Goal: Information Seeking & Learning: Learn about a topic

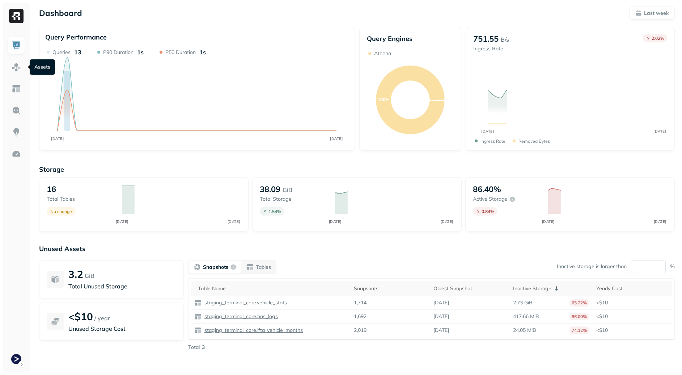
click at [16, 66] on img at bounding box center [16, 66] width 9 height 9
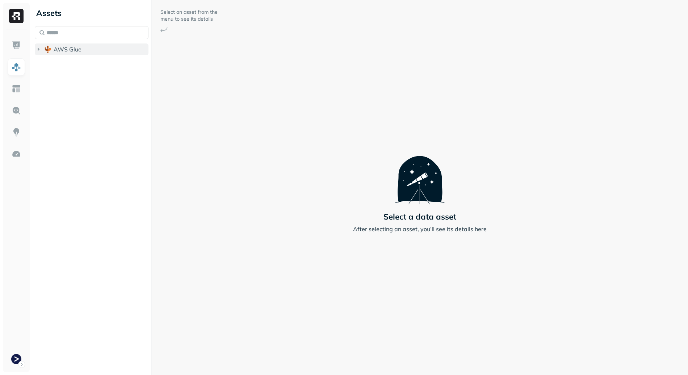
click at [76, 50] on span "AWS Glue" at bounding box center [68, 49] width 28 height 7
click at [85, 62] on span "staging_terminal_core" at bounding box center [91, 62] width 60 height 7
click at [62, 47] on span "AWS Glue" at bounding box center [68, 49] width 28 height 7
click at [20, 152] on img at bounding box center [16, 153] width 9 height 9
click at [17, 153] on img at bounding box center [16, 153] width 9 height 9
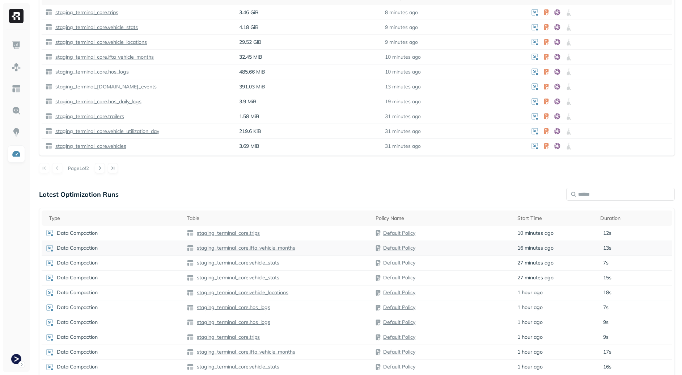
scroll to position [282, 0]
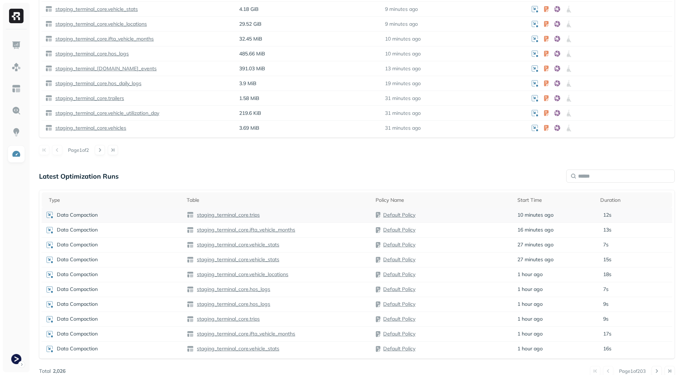
click at [236, 215] on p "staging_terminal_core.trips" at bounding box center [227, 214] width 64 height 7
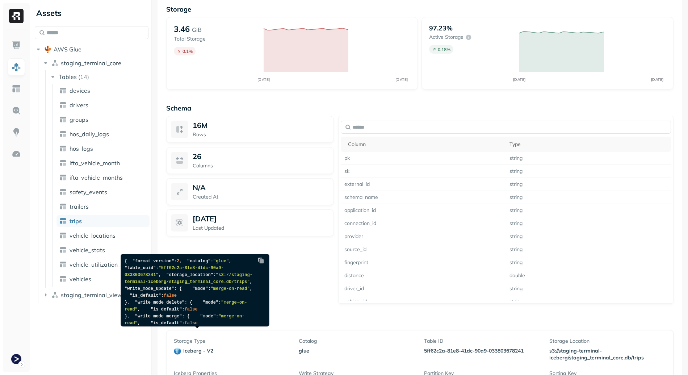
scroll to position [467, 0]
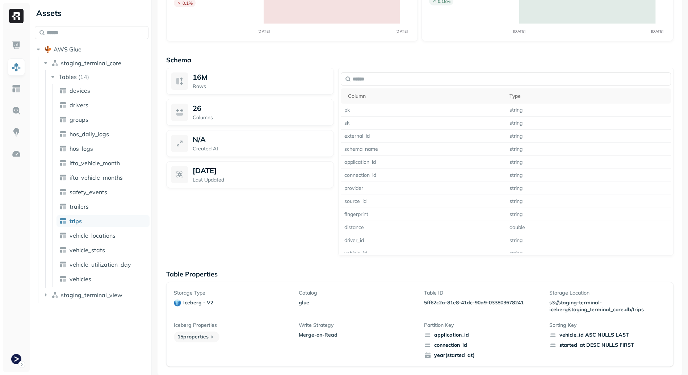
click at [511, 304] on p "5ff62c2a-81e8-41dc-90a9-033803678241" at bounding box center [482, 302] width 117 height 7
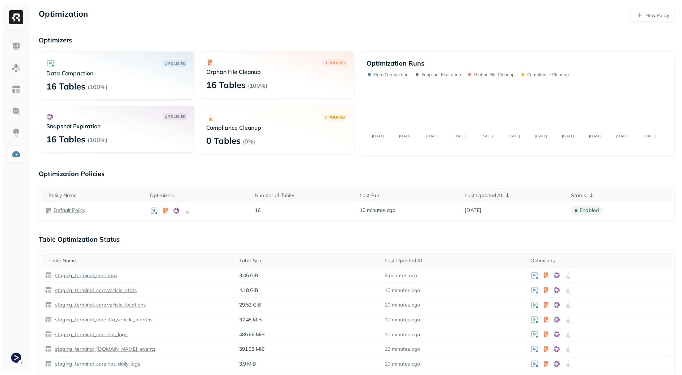
scroll to position [282, 0]
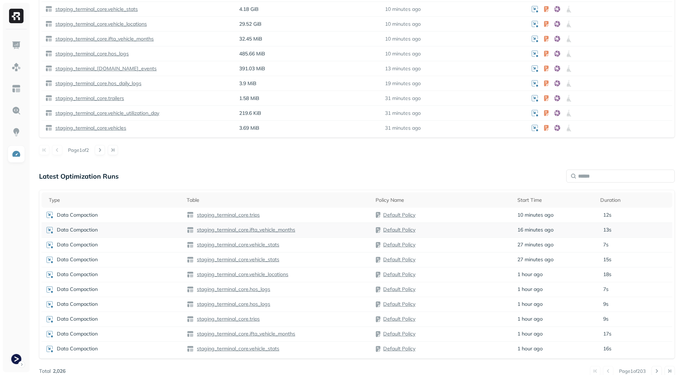
click at [245, 231] on p "staging_terminal_core.ifta_vehicle_months" at bounding box center [245, 229] width 100 height 7
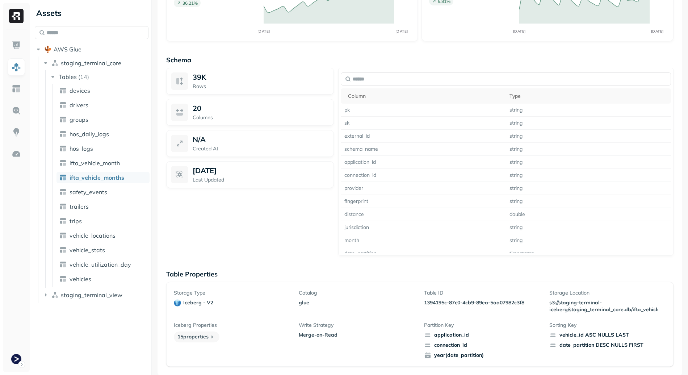
scroll to position [437, 0]
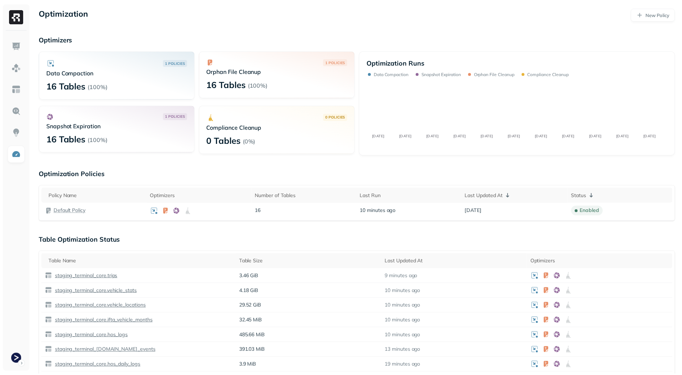
scroll to position [282, 0]
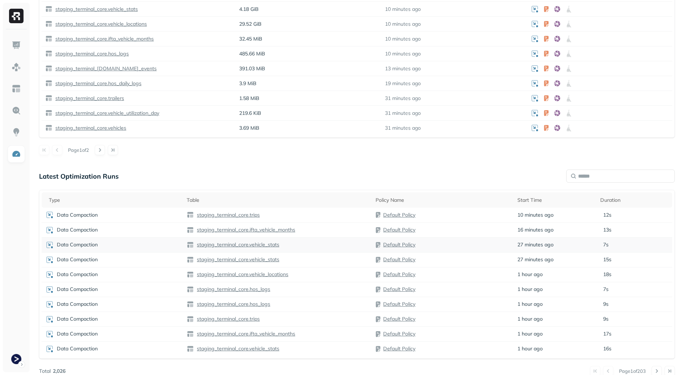
click at [252, 244] on p "staging_terminal_core.vehicle_stats" at bounding box center [237, 244] width 84 height 7
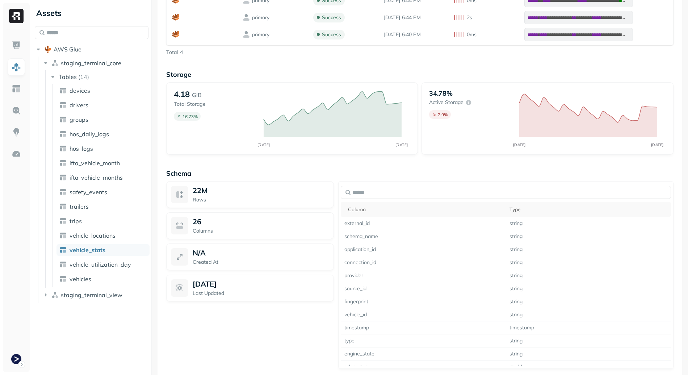
scroll to position [499, 0]
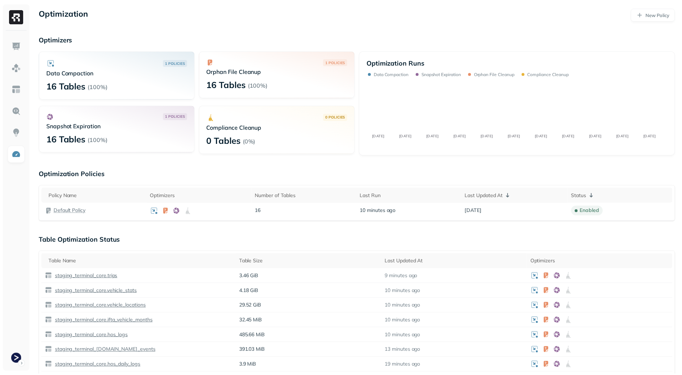
scroll to position [282, 0]
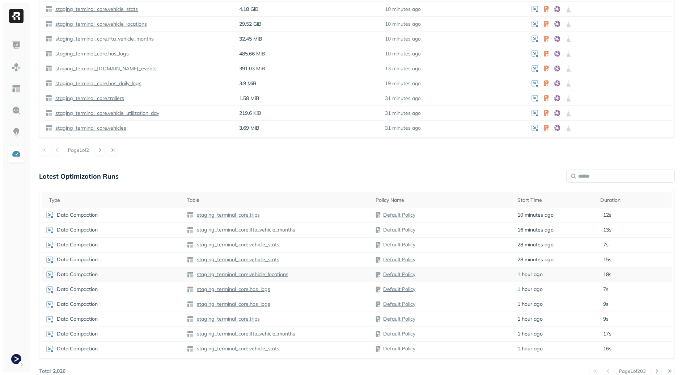
click at [263, 275] on p "staging_terminal_core.vehicle_locations" at bounding box center [241, 274] width 93 height 7
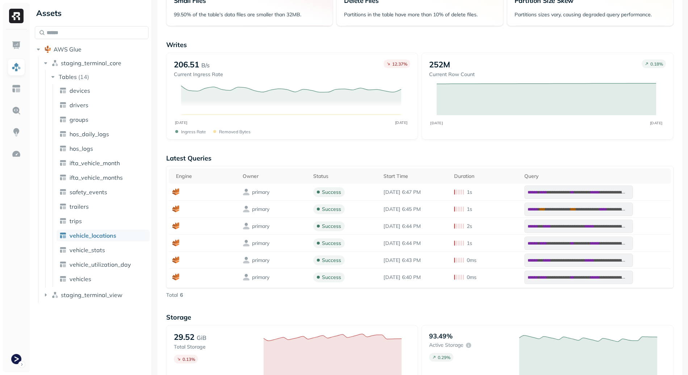
scroll to position [22, 0]
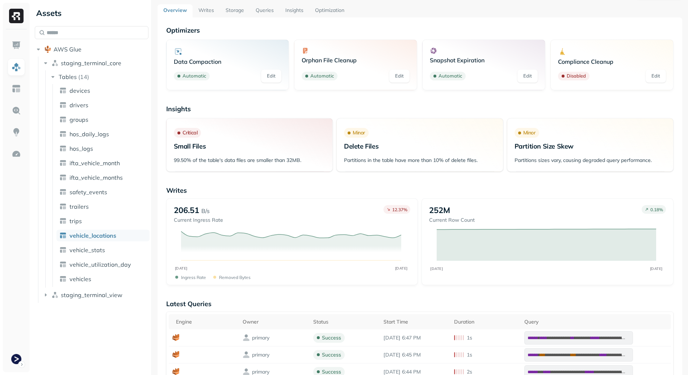
click at [233, 12] on link "Storage" at bounding box center [235, 10] width 30 height 13
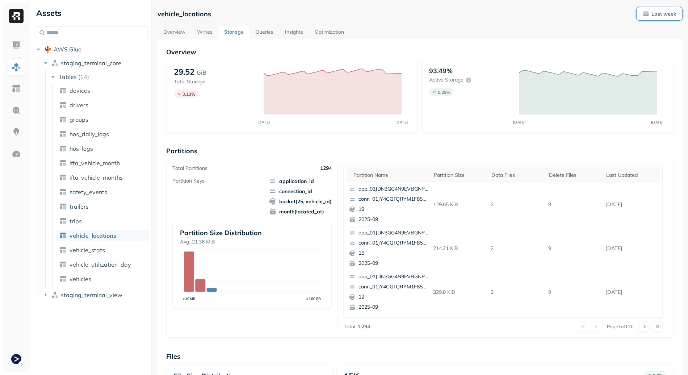
click at [658, 12] on p "Last week" at bounding box center [663, 13] width 25 height 7
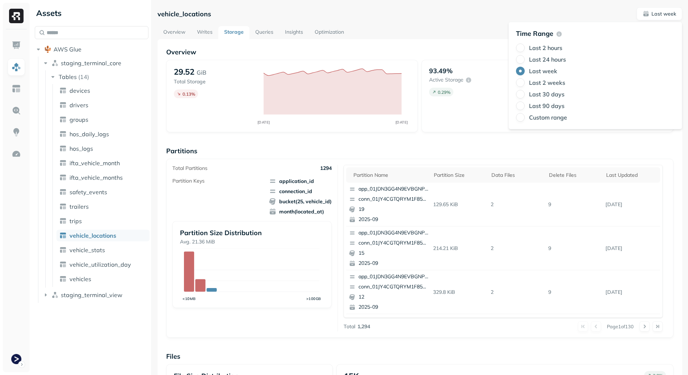
click at [540, 82] on label "Last 2 weeks" at bounding box center [547, 82] width 36 height 7
click at [525, 82] on button "Last 2 weeks" at bounding box center [520, 82] width 9 height 9
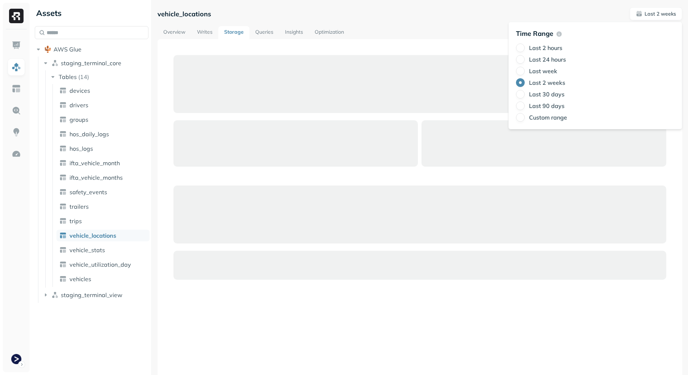
click at [462, 47] on div at bounding box center [419, 235] width 525 height 392
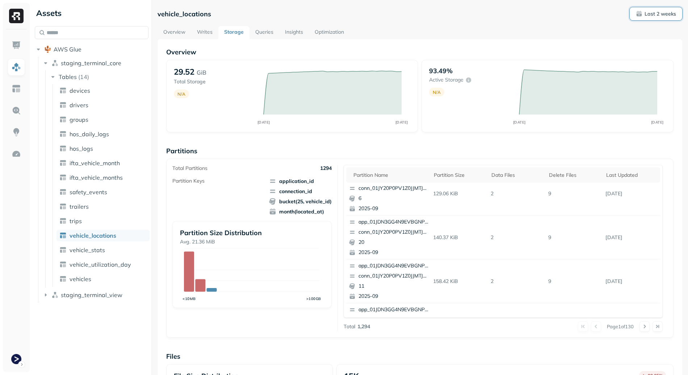
click at [664, 15] on p "Last 2 weeks" at bounding box center [659, 13] width 31 height 7
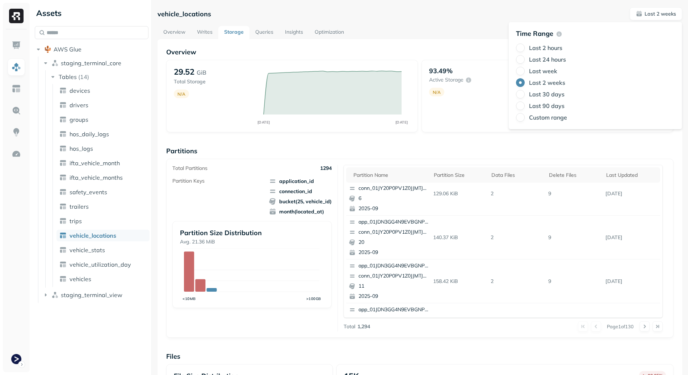
click at [538, 60] on label "Last 24 hours" at bounding box center [547, 59] width 37 height 7
click at [525, 60] on button "Last 24 hours" at bounding box center [520, 59] width 9 height 9
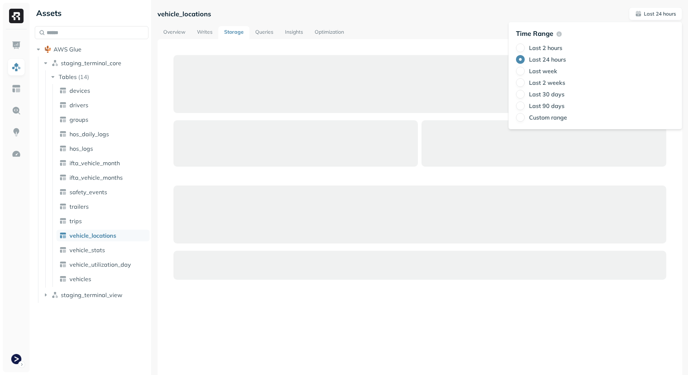
click at [537, 65] on div "Last 2 hours Last 24 hours Last week Last 2 weeks Last 30 days Last 90 days Cus…" at bounding box center [595, 82] width 159 height 78
click at [537, 68] on label "Last week" at bounding box center [543, 70] width 28 height 7
click at [525, 68] on button "Last week" at bounding box center [520, 71] width 9 height 9
click at [461, 37] on div "Overview Writes Storage Queries Insights Optimization" at bounding box center [419, 32] width 525 height 13
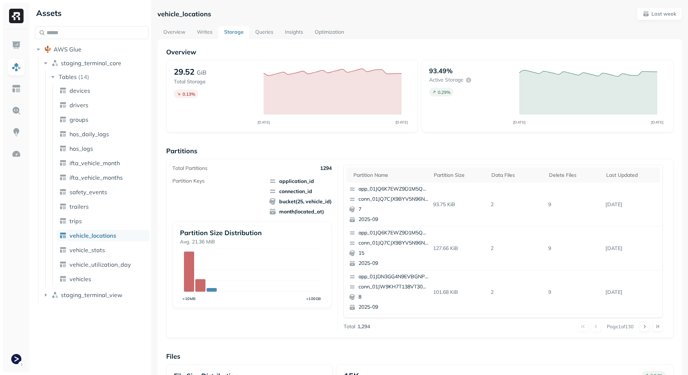
click at [327, 31] on link "Optimization" at bounding box center [329, 32] width 41 height 13
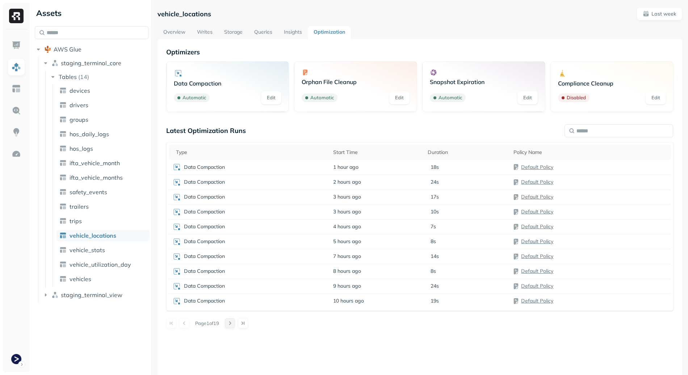
click at [235, 321] on button at bounding box center [230, 323] width 10 height 10
click at [180, 323] on button at bounding box center [184, 323] width 10 height 10
click at [235, 322] on button at bounding box center [230, 323] width 10 height 10
click at [234, 323] on button at bounding box center [230, 323] width 10 height 10
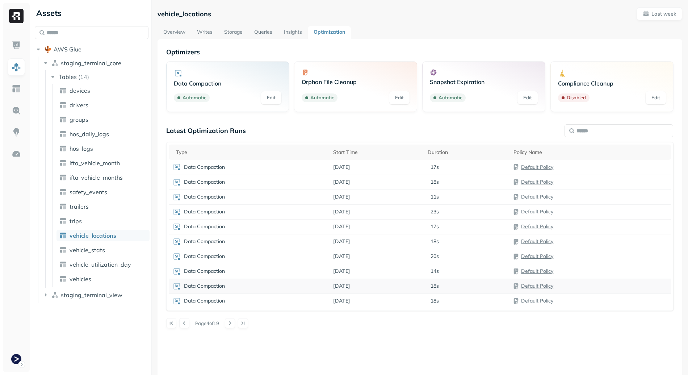
click at [345, 280] on td "[DATE]" at bounding box center [376, 285] width 94 height 15
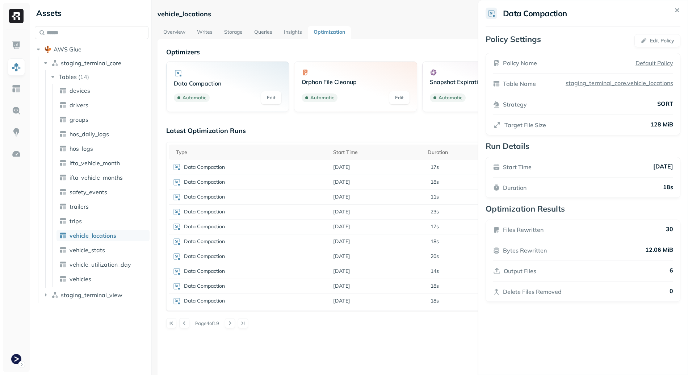
click at [299, 327] on html "Assets AWS Glue staging_terminal_core Tables ( 14 ) devices drivers groups hos_…" at bounding box center [344, 187] width 688 height 375
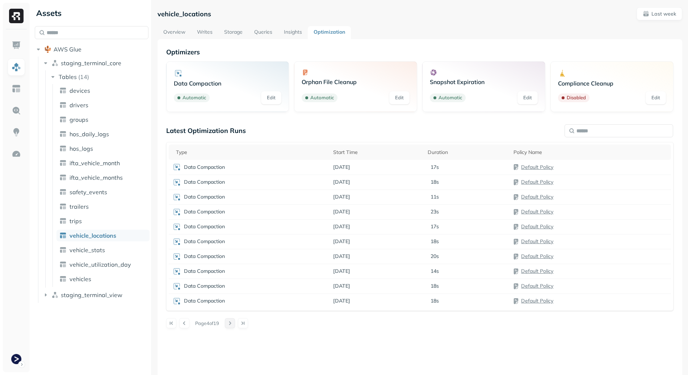
click at [235, 322] on button at bounding box center [230, 323] width 10 height 10
click at [231, 323] on button at bounding box center [230, 323] width 10 height 10
click at [233, 323] on button at bounding box center [230, 323] width 10 height 10
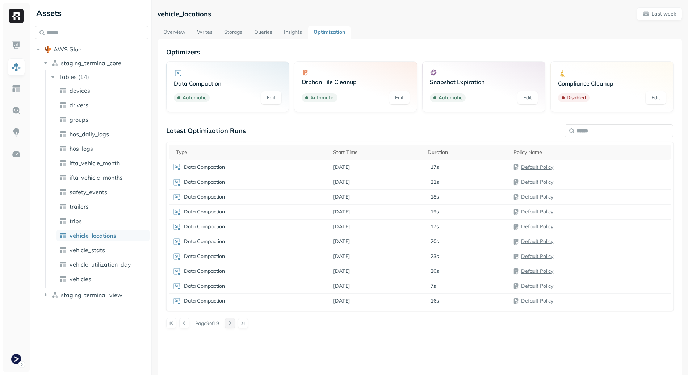
click at [233, 323] on button at bounding box center [230, 323] width 10 height 10
click at [237, 324] on button at bounding box center [233, 323] width 10 height 10
click at [236, 324] on button at bounding box center [233, 323] width 10 height 10
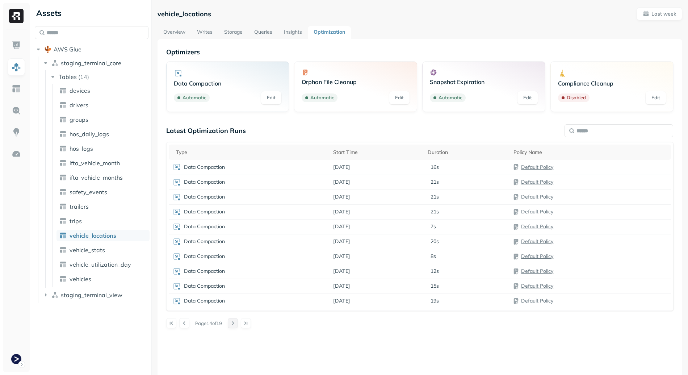
click at [236, 324] on button at bounding box center [233, 323] width 10 height 10
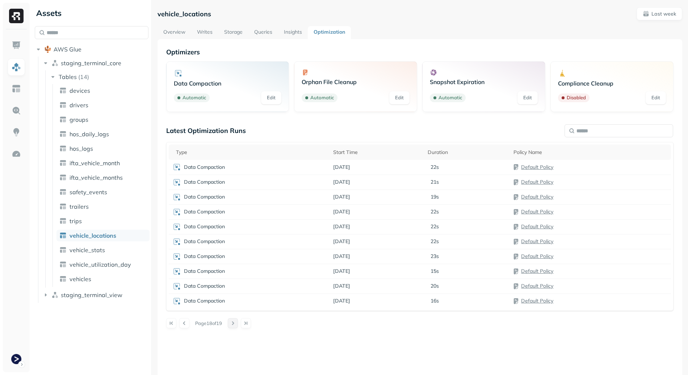
click at [236, 324] on div at bounding box center [239, 323] width 23 height 10
click at [343, 301] on span "[DATE]" at bounding box center [341, 300] width 17 height 7
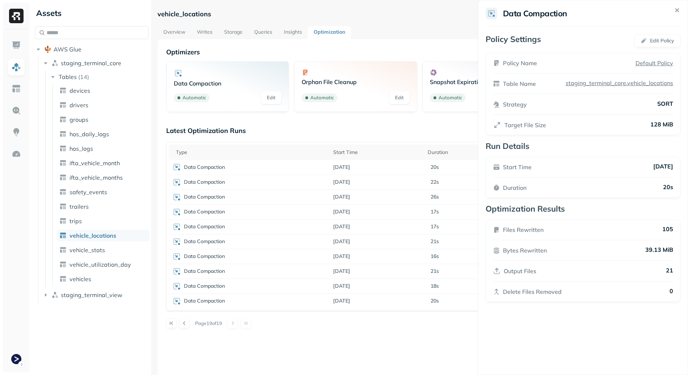
click at [391, 280] on html "Assets AWS Glue staging_terminal_core Tables ( 14 ) devices drivers groups hos_…" at bounding box center [344, 187] width 688 height 375
click at [388, 284] on td "[DATE]" at bounding box center [376, 285] width 94 height 15
click at [393, 269] on td "[DATE]" at bounding box center [376, 271] width 94 height 15
click at [423, 321] on div "Page 19 of 19" at bounding box center [419, 323] width 507 height 10
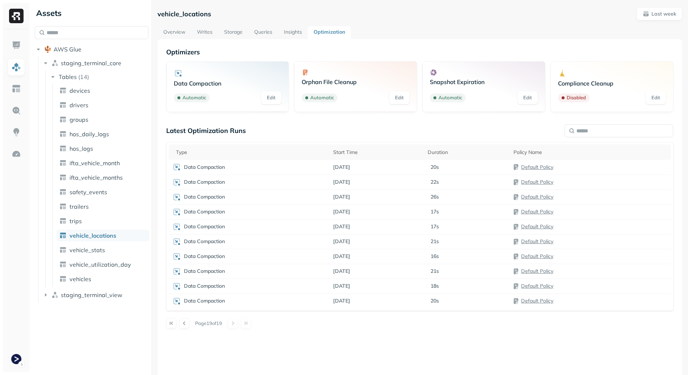
click at [178, 34] on link "Overview" at bounding box center [174, 32] width 34 height 13
click at [234, 31] on link "Storage" at bounding box center [233, 32] width 30 height 13
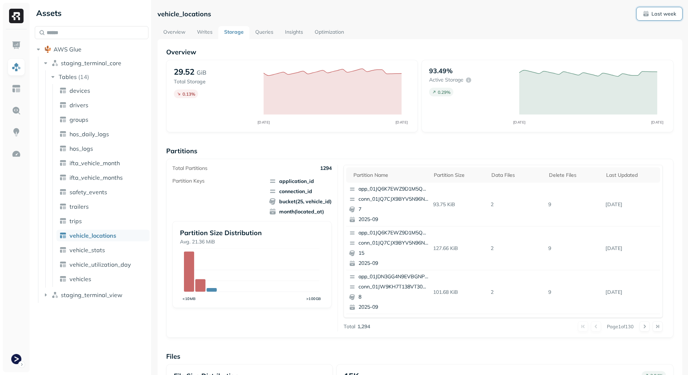
click at [662, 14] on p "Last week" at bounding box center [663, 13] width 25 height 7
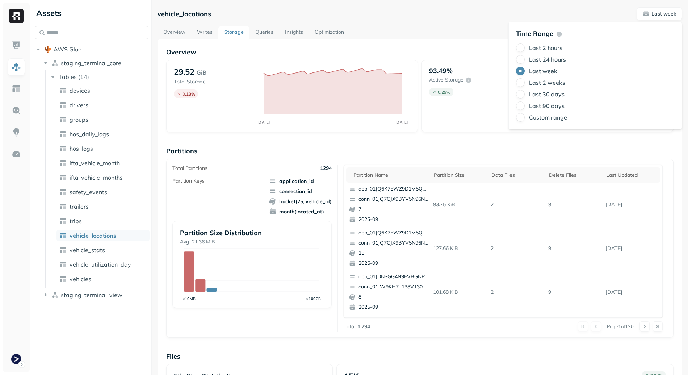
drag, startPoint x: 547, startPoint y: 84, endPoint x: 438, endPoint y: 73, distance: 108.7
click at [547, 84] on label "Last 2 weeks" at bounding box center [547, 82] width 36 height 7
click at [525, 84] on button "Last 2 weeks" at bounding box center [520, 82] width 9 height 9
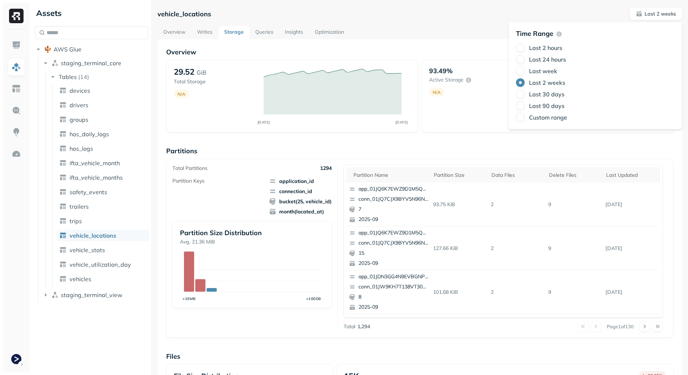
click at [378, 14] on div "vehicle_locations Last 2 weeks" at bounding box center [419, 13] width 525 height 13
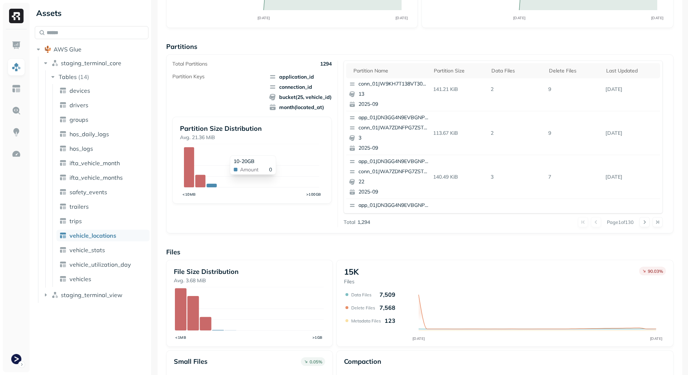
scroll to position [179, 0]
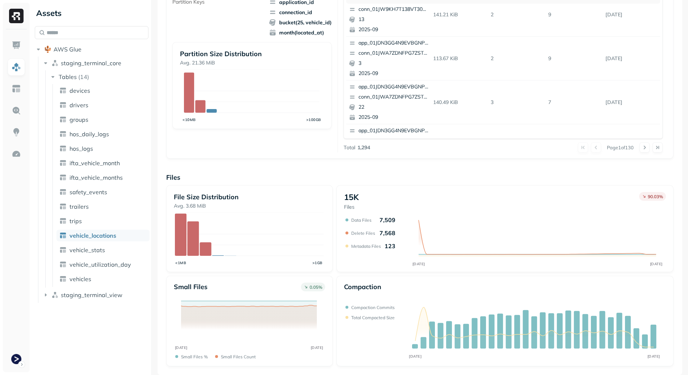
click at [344, 196] on p "15K" at bounding box center [351, 197] width 15 height 10
click at [351, 197] on p "15K" at bounding box center [351, 197] width 15 height 10
click at [375, 179] on p "Files" at bounding box center [419, 177] width 507 height 8
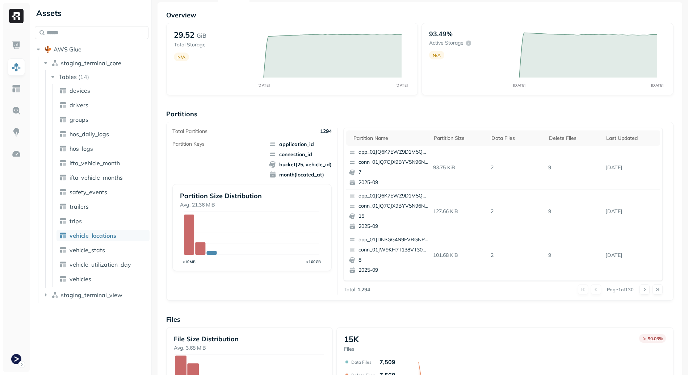
scroll to position [0, 0]
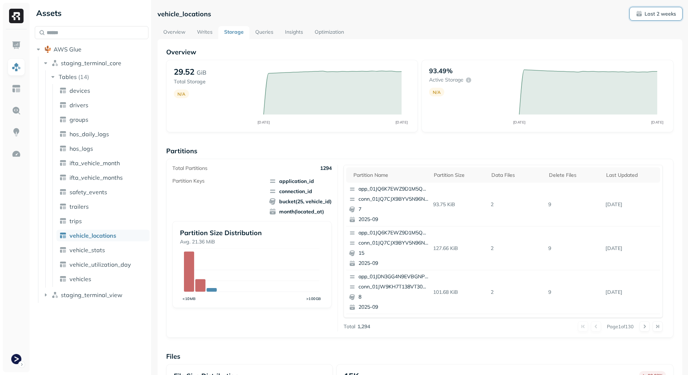
click at [652, 8] on button "Last 2 weeks" at bounding box center [656, 13] width 52 height 13
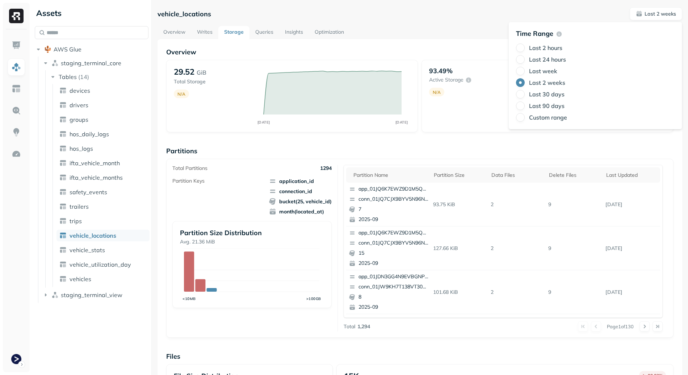
click at [538, 70] on label "Last week" at bounding box center [543, 70] width 28 height 7
click at [525, 70] on button "Last week" at bounding box center [520, 71] width 9 height 9
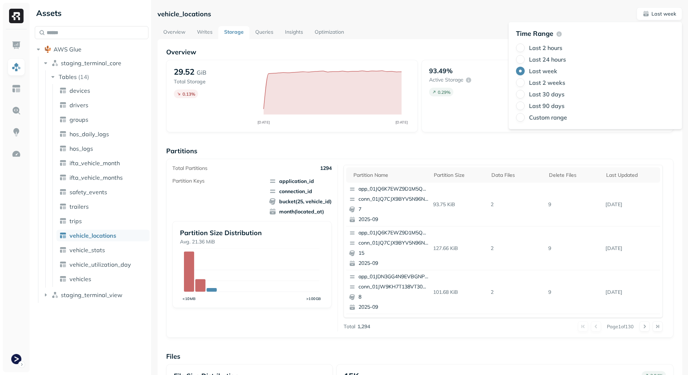
drag, startPoint x: 425, startPoint y: 34, endPoint x: 445, endPoint y: 56, distance: 29.2
click at [425, 34] on div "Overview Writes Storage Queries Insights Optimization" at bounding box center [419, 32] width 525 height 13
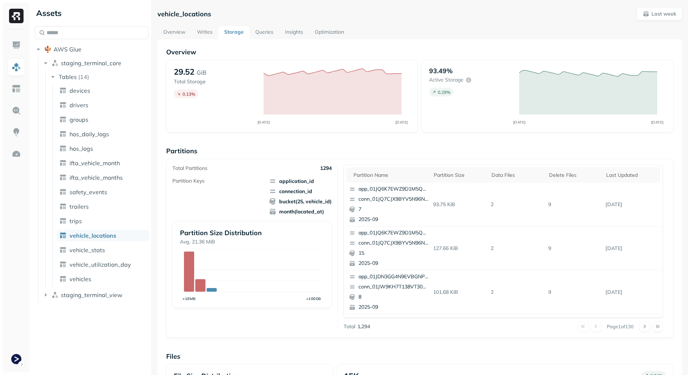
click at [341, 35] on link "Optimization" at bounding box center [329, 32] width 41 height 13
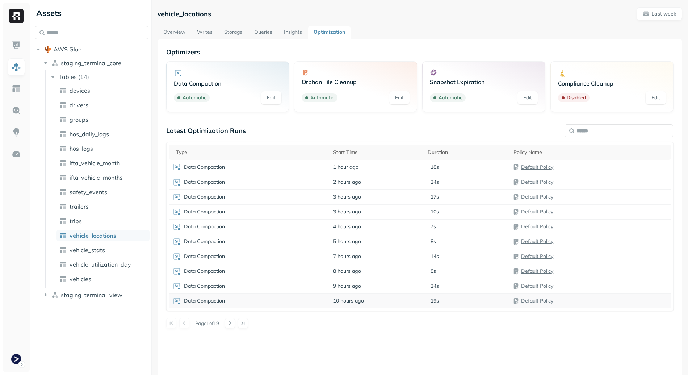
scroll to position [9, 0]
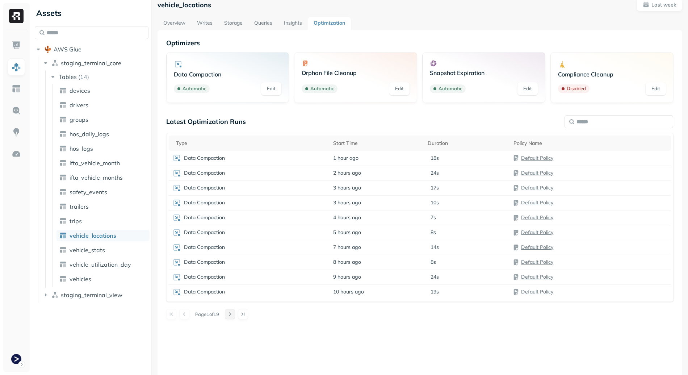
click at [235, 314] on button at bounding box center [230, 314] width 10 height 10
click at [235, 315] on button at bounding box center [230, 314] width 10 height 10
click at [181, 312] on button at bounding box center [184, 314] width 10 height 10
click at [341, 291] on span "[DATE]" at bounding box center [341, 291] width 17 height 7
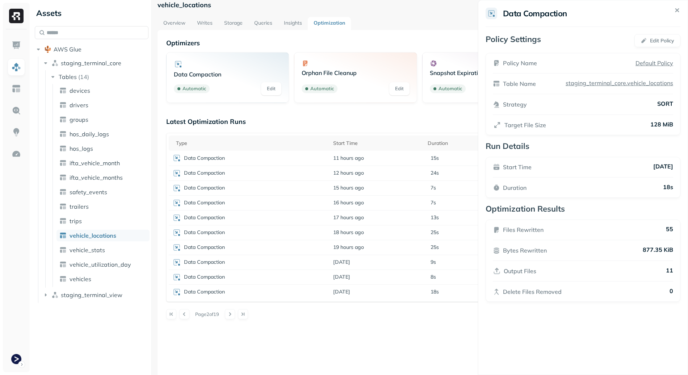
click at [345, 290] on html "Assets AWS Glue staging_terminal_core Tables ( 14 ) devices drivers groups hos_…" at bounding box center [344, 187] width 688 height 375
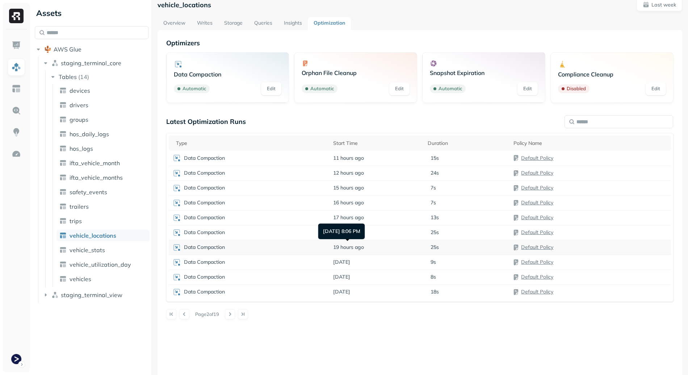
click at [353, 248] on span "19 hours ago" at bounding box center [348, 247] width 31 height 7
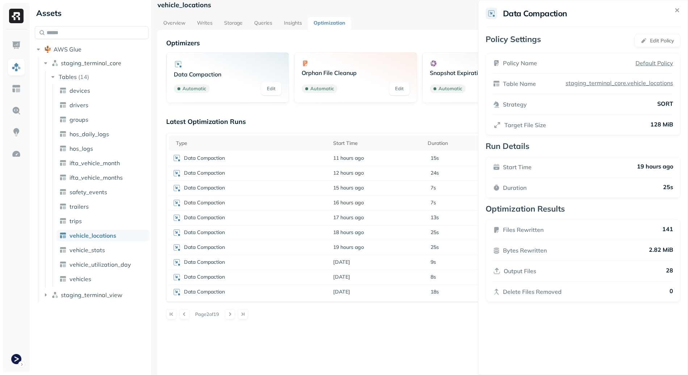
click at [366, 245] on html "Assets AWS Glue staging_terminal_core Tables ( 14 ) devices drivers groups hos_…" at bounding box center [344, 187] width 688 height 375
click at [351, 231] on span "18 hours ago" at bounding box center [348, 232] width 31 height 7
click at [347, 202] on span "16 hours ago" at bounding box center [348, 202] width 31 height 7
click at [346, 188] on span "15 hours ago" at bounding box center [348, 187] width 31 height 7
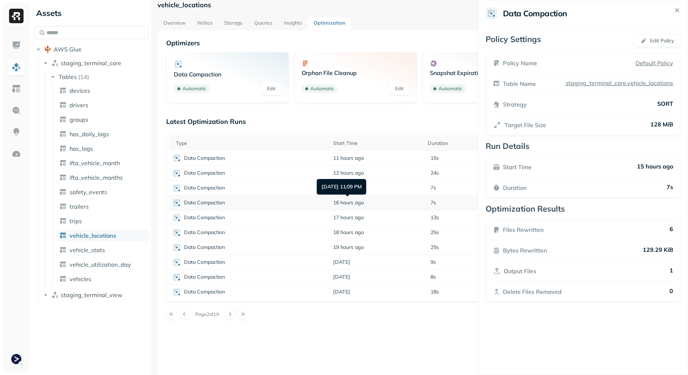
click at [345, 200] on span "16 hours ago" at bounding box center [348, 202] width 31 height 7
click at [346, 211] on td "17 hours ago" at bounding box center [376, 217] width 94 height 15
click at [343, 172] on span "12 hours ago" at bounding box center [348, 172] width 31 height 7
click at [513, 291] on p "Delete Files Removed" at bounding box center [532, 291] width 59 height 9
click at [515, 289] on p "Delete Files Removed" at bounding box center [535, 291] width 59 height 9
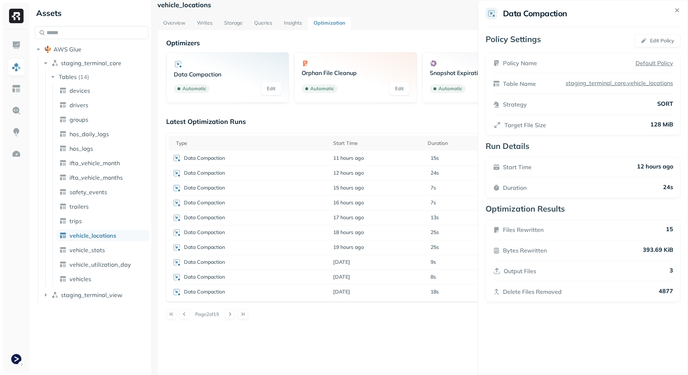
click at [563, 296] on div "Files Rewritten 15 Bytes Rewritten 393.69 KiB Output Files 3 Delete Files Remov…" at bounding box center [582, 260] width 195 height 82
click at [617, 84] on p "staging_terminal_core.vehicle_locations" at bounding box center [618, 82] width 109 height 7
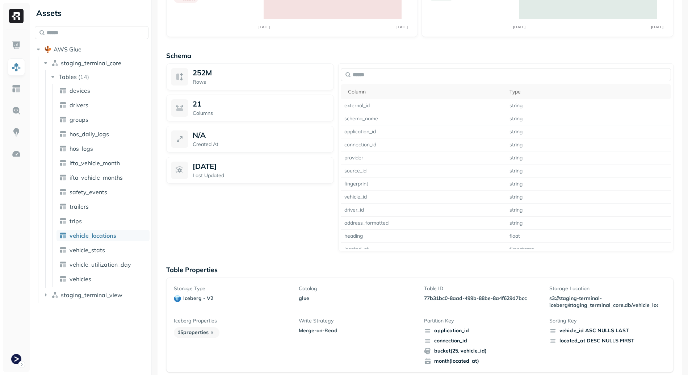
scroll to position [533, 0]
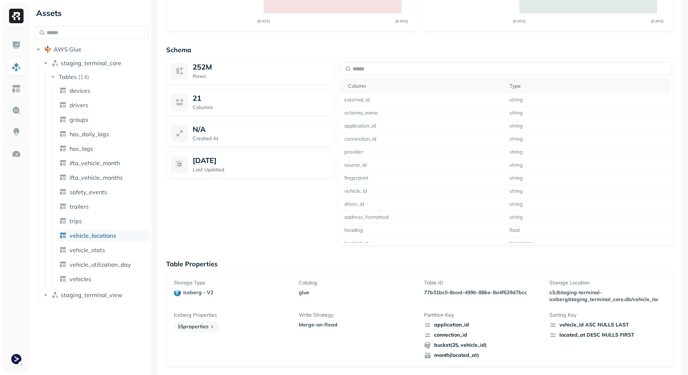
click at [439, 294] on p "77b31bc0-8aad-499b-88be-8a4f629d7bcc" at bounding box center [482, 292] width 117 height 7
drag, startPoint x: 438, startPoint y: 294, endPoint x: 500, endPoint y: 294, distance: 61.5
click at [500, 294] on p "77b31bc0-8aad-499b-88be-8a4f629d7bcc" at bounding box center [482, 292] width 117 height 7
copy p "77b31bc0-8aad-499b-88be-8a4f629d7bcc"
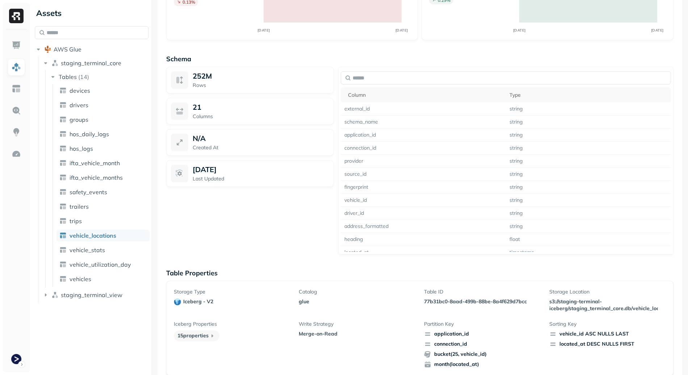
click at [268, 248] on div "252M Rows 21 Columns N/A Created At [DATE] Last Updated" at bounding box center [250, 161] width 168 height 188
click at [14, 367] on div at bounding box center [16, 200] width 27 height 342
click at [16, 358] on html "**********" at bounding box center [344, 187] width 688 height 375
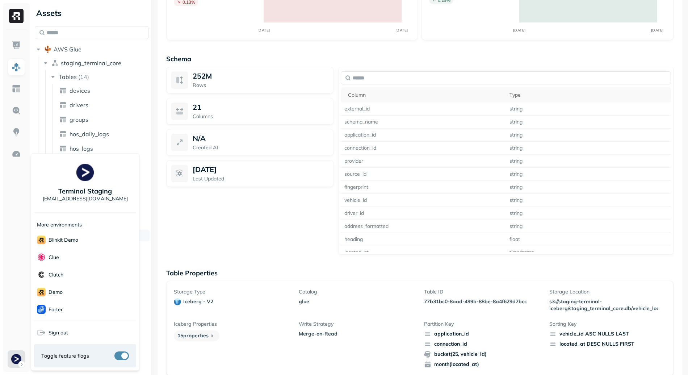
scroll to position [122, 0]
click at [68, 292] on div "Unity" at bounding box center [85, 292] width 102 height 18
click at [196, 229] on html "**********" at bounding box center [344, 187] width 688 height 375
